Goal: Task Accomplishment & Management: Use online tool/utility

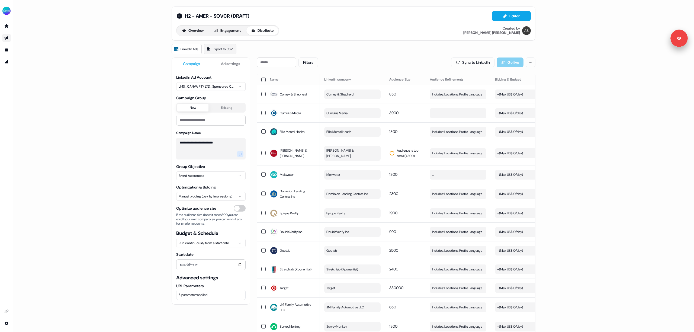
click at [106, 155] on div "**********" at bounding box center [353, 166] width 681 height 332
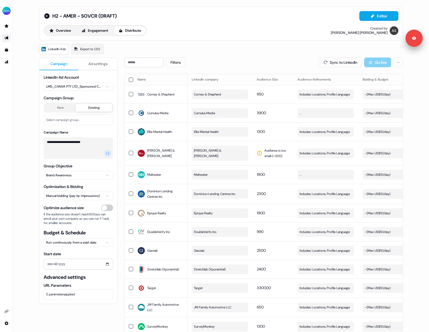
click at [90, 106] on button "Existing" at bounding box center [94, 108] width 36 height 8
click at [87, 118] on button "Select campaign group..." at bounding box center [78, 120] width 69 height 10
type input "*"
